Goal: Task Accomplishment & Management: Use online tool/utility

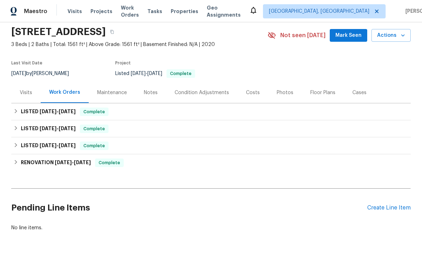
scroll to position [25, 0]
click at [403, 206] on div "Create Line Item" at bounding box center [388, 208] width 43 height 7
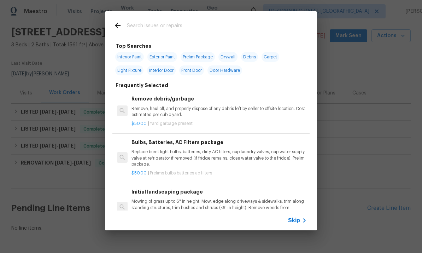
click at [228, 22] on input "text" at bounding box center [202, 26] width 150 height 11
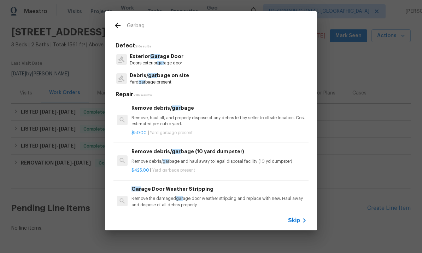
type input "Garbage"
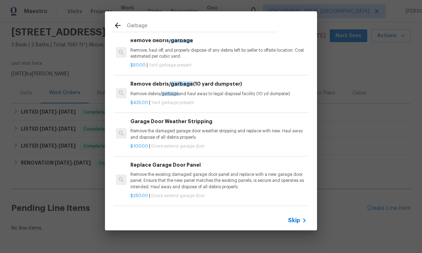
scroll to position [0, 1]
click at [145, 27] on input "Garbage" at bounding box center [202, 26] width 150 height 11
click at [144, 27] on input "Garbage" at bounding box center [202, 26] width 150 height 11
click at [135, 29] on input "Garbage" at bounding box center [202, 26] width 150 height 11
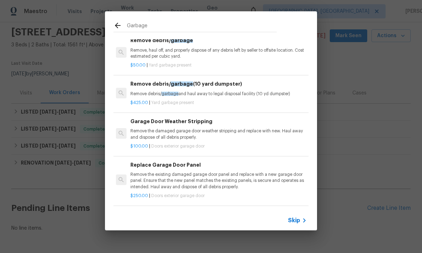
click at [130, 22] on input "Garbage" at bounding box center [202, 26] width 150 height 11
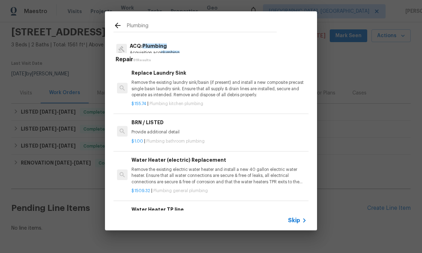
scroll to position [0, 0]
type input "Plumbing"
click at [114, 25] on icon at bounding box center [117, 25] width 8 height 8
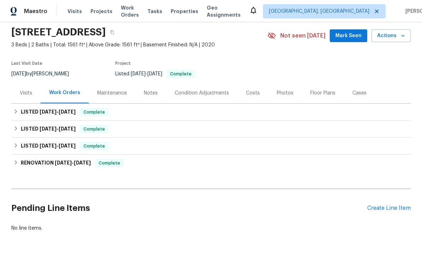
click at [395, 208] on div "Create Line Item" at bounding box center [388, 208] width 43 height 7
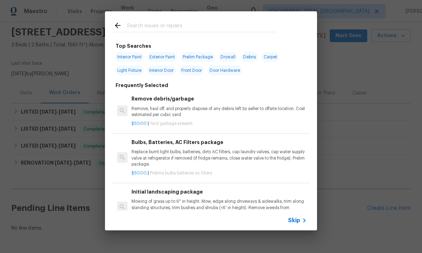
click at [222, 25] on input "text" at bounding box center [202, 26] width 150 height 11
type input "Battery"
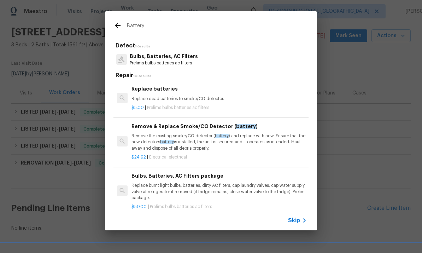
click at [207, 99] on p "Replace dead batteries to smoke/CO detector." at bounding box center [218, 99] width 175 height 6
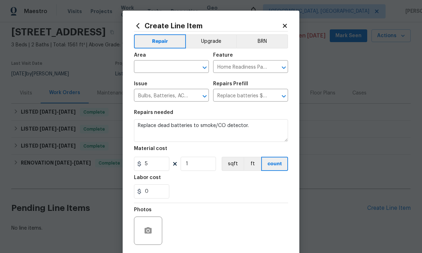
click at [167, 66] on input "text" at bounding box center [161, 67] width 55 height 11
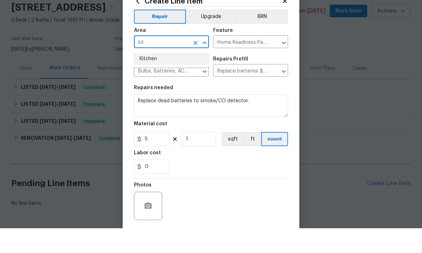
click at [172, 78] on li "Kitchen" at bounding box center [171, 84] width 75 height 12
type input "Kitchen"
click at [263, 62] on input "Home Readiness Packages" at bounding box center [240, 67] width 55 height 11
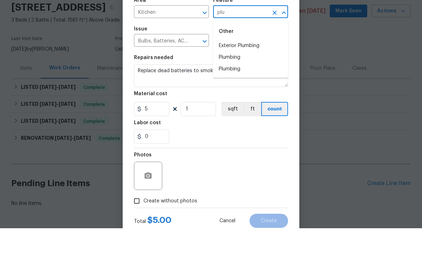
scroll to position [33, 0]
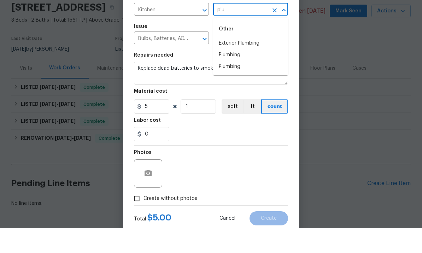
click at [250, 74] on li "Plumbing" at bounding box center [250, 80] width 75 height 12
type input "Plumbing"
click at [196, 61] on icon "Clear" at bounding box center [195, 63] width 4 height 4
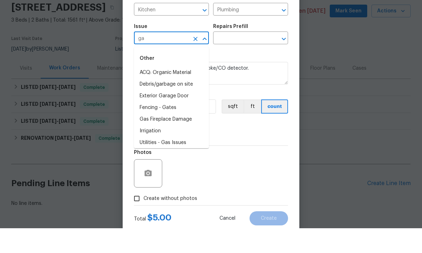
type input "g"
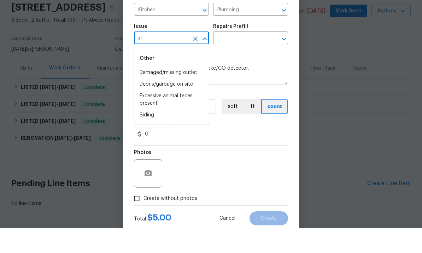
type input "s"
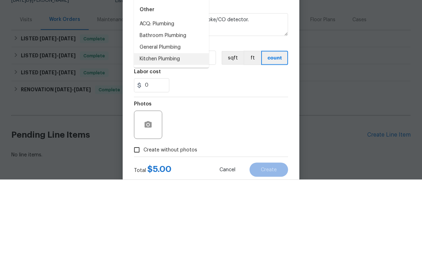
click at [182, 127] on li "Kitchen Plumbing" at bounding box center [171, 133] width 75 height 12
type input "Kitchen Plumbing"
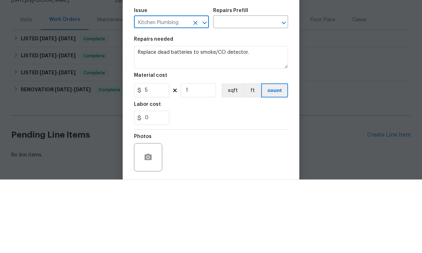
scroll to position [0, 0]
click at [259, 90] on input "text" at bounding box center [240, 95] width 55 height 11
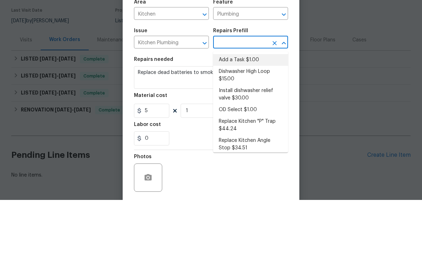
click at [243, 107] on li "Add a Task $1.00" at bounding box center [250, 113] width 75 height 12
type input "Add a Task $1.00"
type textarea "HPM to detail"
type input "Add a Task $1.00"
type input "1"
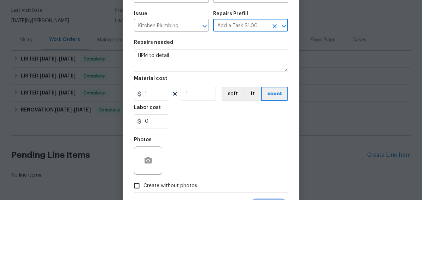
scroll to position [22, 0]
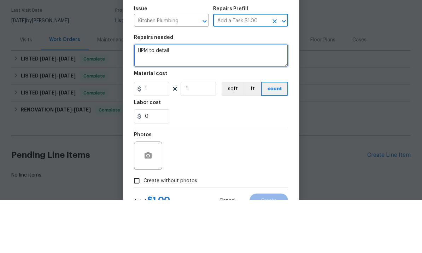
click at [203, 97] on textarea "HPM to detail" at bounding box center [211, 108] width 154 height 23
click at [218, 97] on textarea "HPM to detail" at bounding box center [211, 108] width 154 height 23
click at [213, 97] on textarea "HPM to detail" at bounding box center [211, 108] width 154 height 23
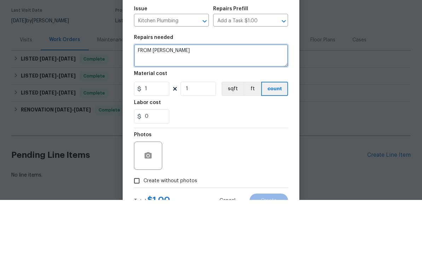
click at [141, 97] on textarea "FROM PAUL" at bounding box center [211, 108] width 154 height 23
paste textarea "- Troubleshoot and repair garbage disposal. Replace if broken. - Replace smoke …"
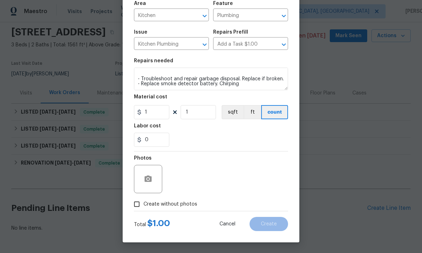
scroll to position [53, 0]
type textarea "FROM PAUL - Troubleshoot and repair garbage disposal. Replace if broken. - Repl…"
click at [146, 184] on button "button" at bounding box center [148, 178] width 17 height 17
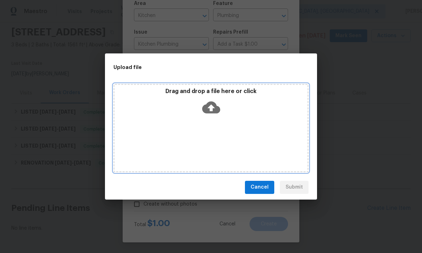
click at [213, 107] on icon at bounding box center [211, 107] width 18 height 18
click at [215, 109] on icon at bounding box center [211, 107] width 18 height 12
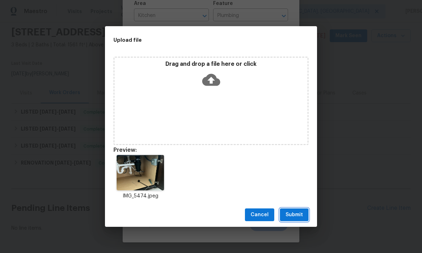
click at [298, 217] on span "Submit" at bounding box center [294, 214] width 17 height 9
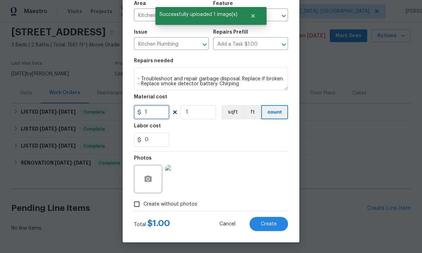
click at [154, 108] on input "1" at bounding box center [151, 112] width 35 height 14
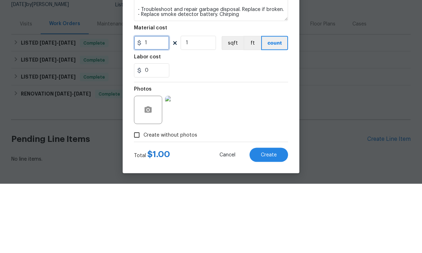
click at [157, 105] on input "1" at bounding box center [151, 112] width 35 height 14
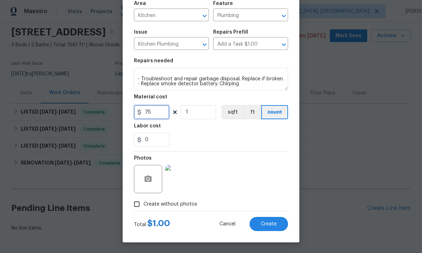
type input "75"
click at [269, 230] on button "Create" at bounding box center [268, 224] width 39 height 14
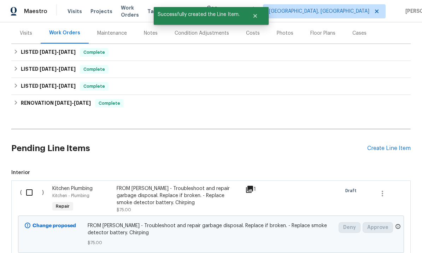
scroll to position [84, 0]
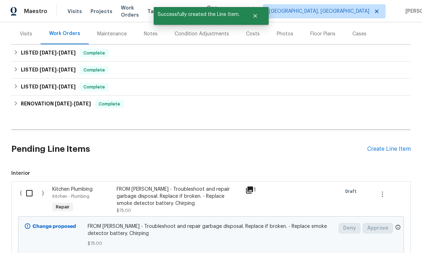
click at [29, 186] on input "checkbox" at bounding box center [32, 193] width 20 height 15
checkbox input "true"
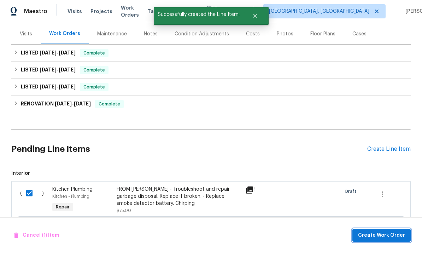
click at [392, 237] on span "Create Work Order" at bounding box center [381, 235] width 47 height 9
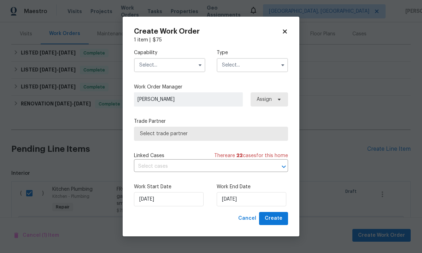
click at [155, 69] on input "text" at bounding box center [169, 65] width 71 height 14
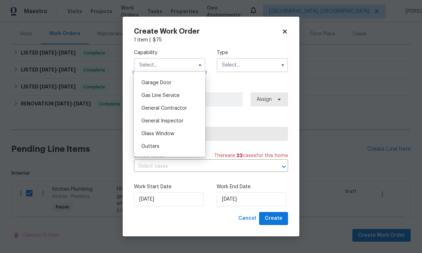
scroll to position [312, 0]
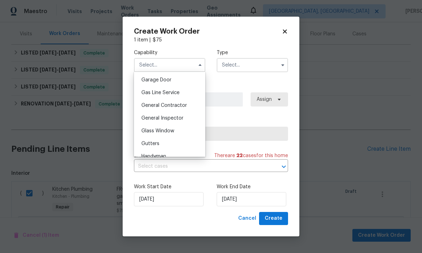
click at [187, 105] on div "General Contractor" at bounding box center [170, 105] width 68 height 13
type input "General Contractor"
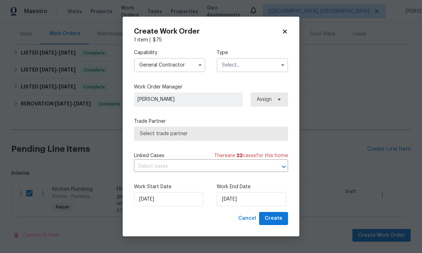
click at [262, 60] on input "text" at bounding box center [252, 65] width 71 height 14
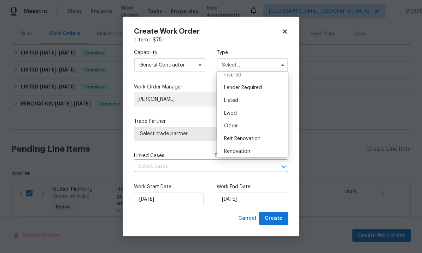
scroll to position [43, 0]
click at [249, 103] on div "Listed" at bounding box center [252, 100] width 68 height 13
type input "Listed"
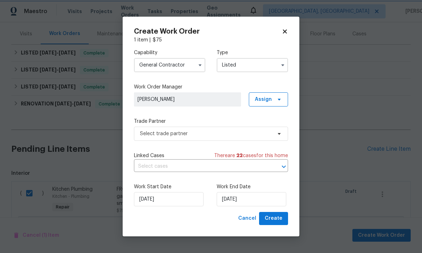
scroll to position [0, 0]
click at [279, 99] on icon at bounding box center [279, 100] width 3 height 2
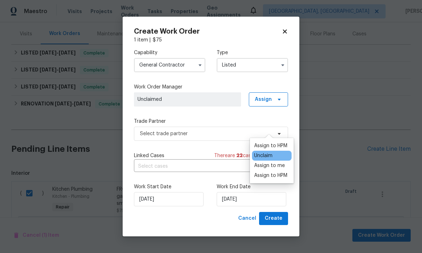
click at [282, 142] on div "Assign to HPM" at bounding box center [270, 145] width 33 height 7
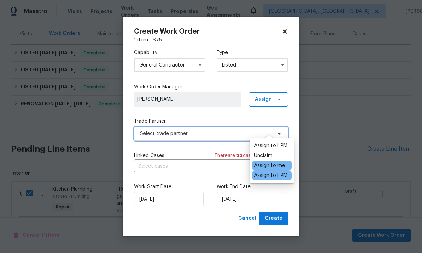
click at [229, 131] on span "Select trade partner" at bounding box center [206, 133] width 132 height 7
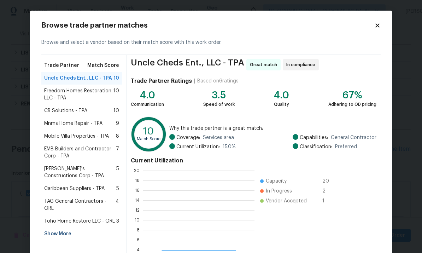
scroll to position [99, 111]
click at [96, 137] on span "Mobile Villa Properties - TPA" at bounding box center [76, 136] width 65 height 7
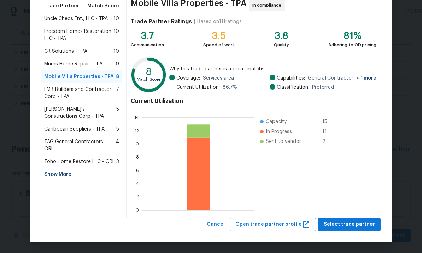
scroll to position [59, 0]
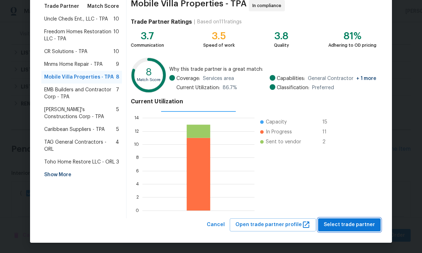
click at [368, 224] on span "Select trade partner" at bounding box center [349, 224] width 51 height 9
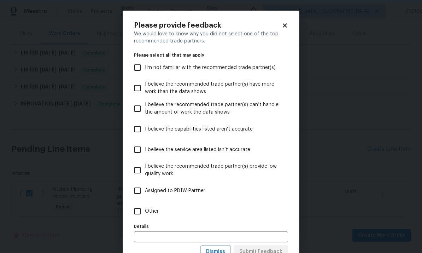
scroll to position [0, 0]
click at [172, 175] on span "I believe the recommended trade partner(s) provide low quality work" at bounding box center [213, 170] width 137 height 15
click at [145, 175] on input "I believe the recommended trade partner(s) provide low quality work" at bounding box center [137, 170] width 15 height 15
checkbox input "true"
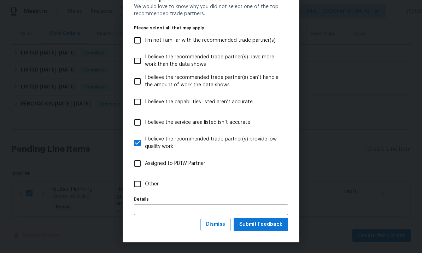
scroll to position [28, 0]
click at [272, 228] on span "Submit Feedback" at bounding box center [260, 224] width 43 height 9
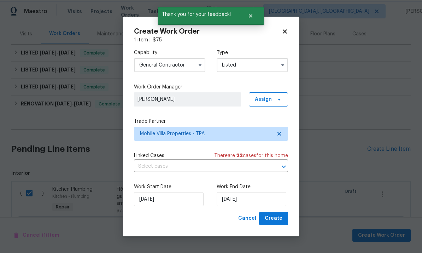
scroll to position [0, 0]
click at [281, 219] on span "Create" at bounding box center [274, 218] width 18 height 9
checkbox input "false"
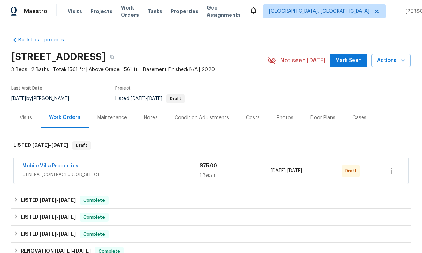
click at [46, 166] on link "Mobile Villa Properties" at bounding box center [50, 165] width 56 height 5
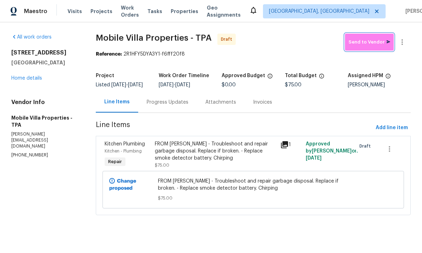
click at [372, 46] on span "Send to Vendor" at bounding box center [369, 42] width 42 height 8
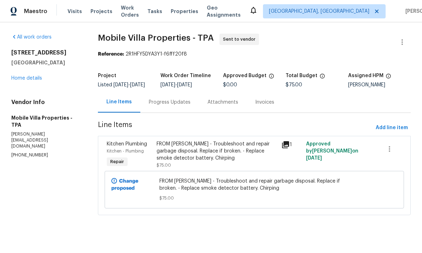
click at [16, 73] on div "13008 Majestic Garden Ln Riverview, FL 33579 Home details" at bounding box center [46, 65] width 70 height 33
click at [24, 85] on div "All work orders 13008 Majestic Garden Ln Riverview, FL 33579 Home details Vendo…" at bounding box center [46, 96] width 70 height 125
click at [22, 78] on link "Home details" at bounding box center [26, 78] width 31 height 5
